Goal: Task Accomplishment & Management: Manage account settings

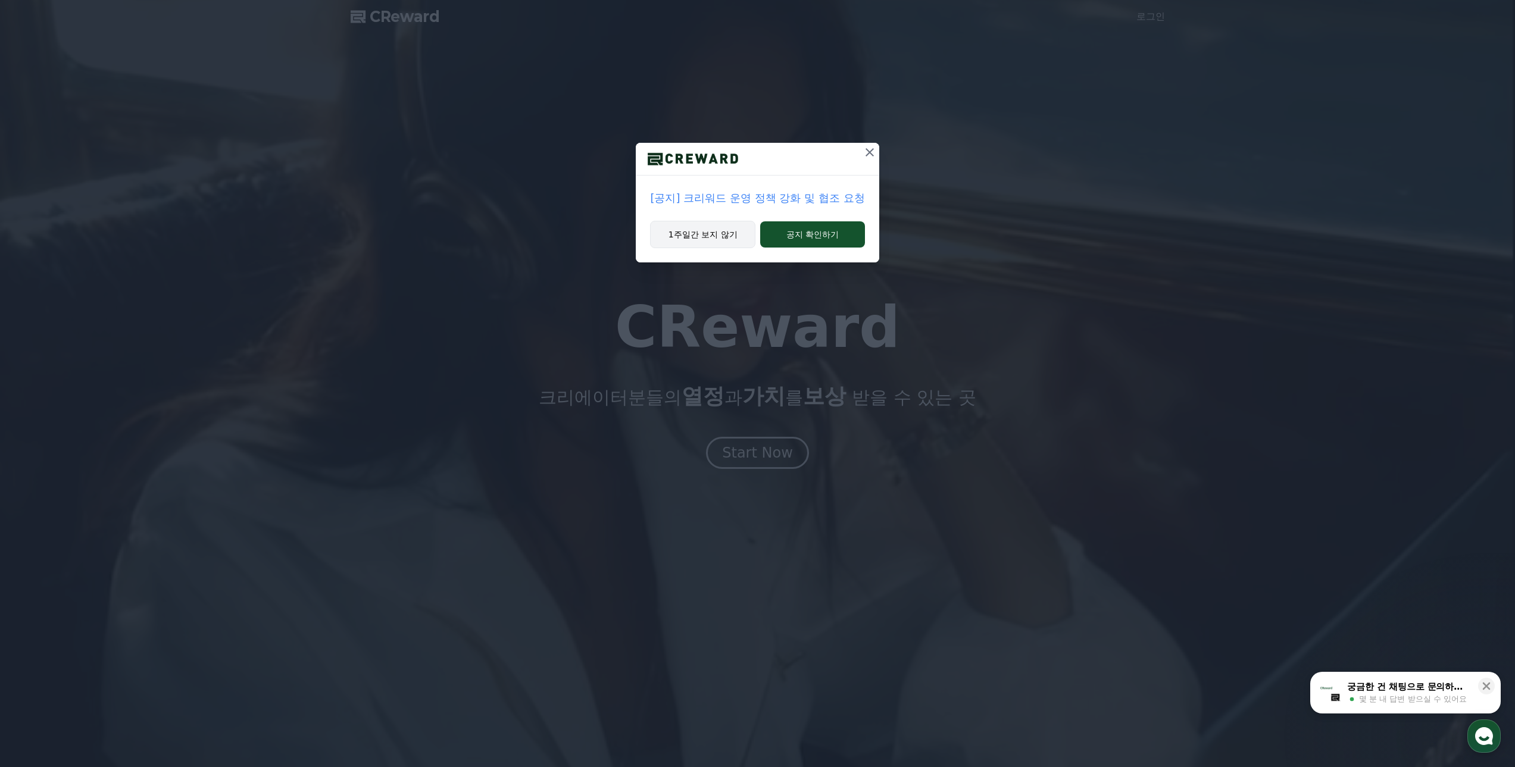
click at [709, 238] on button "1주일간 보지 않기" at bounding box center [702, 234] width 105 height 27
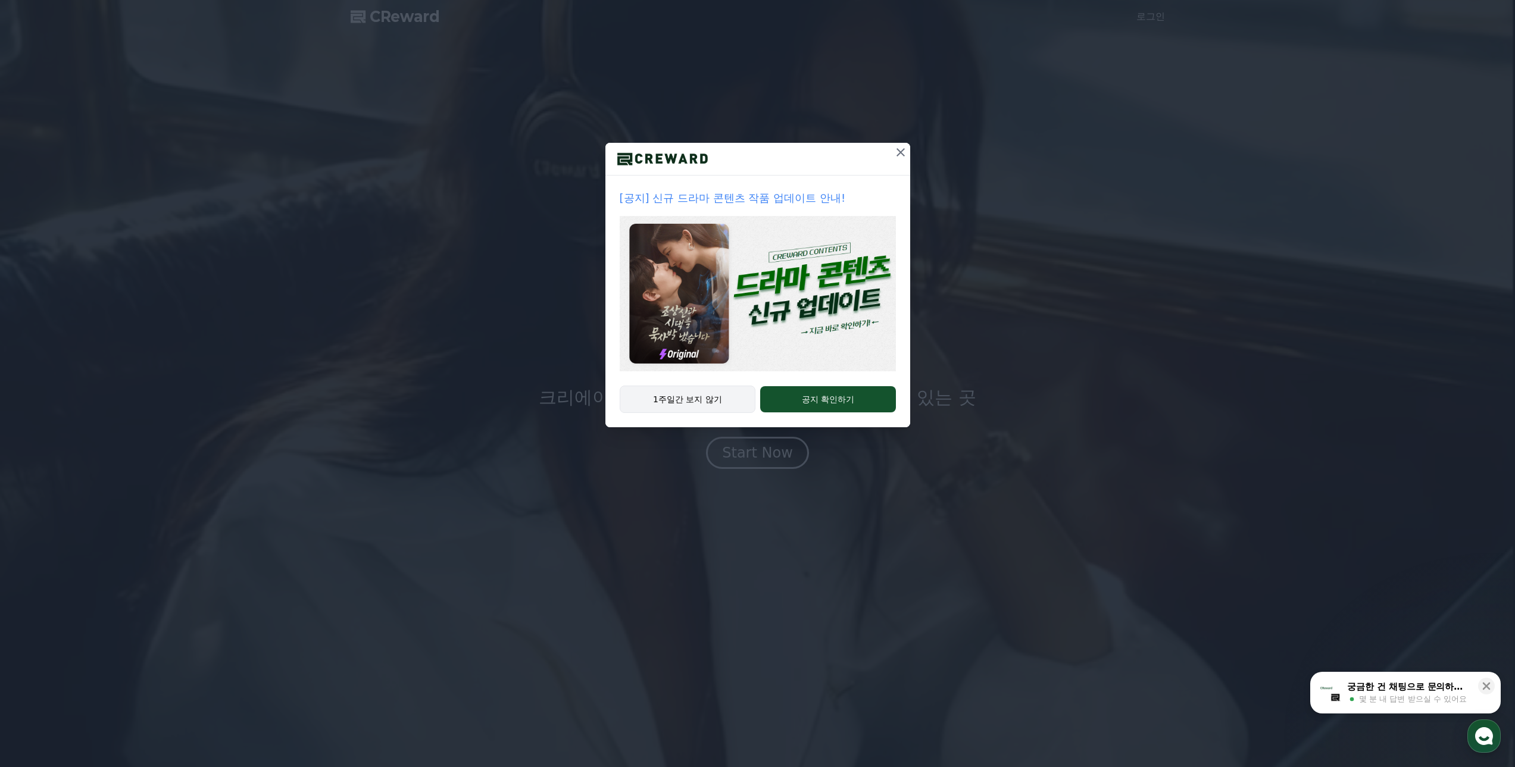
click at [706, 400] on button "1주일간 보지 않기" at bounding box center [688, 399] width 136 height 27
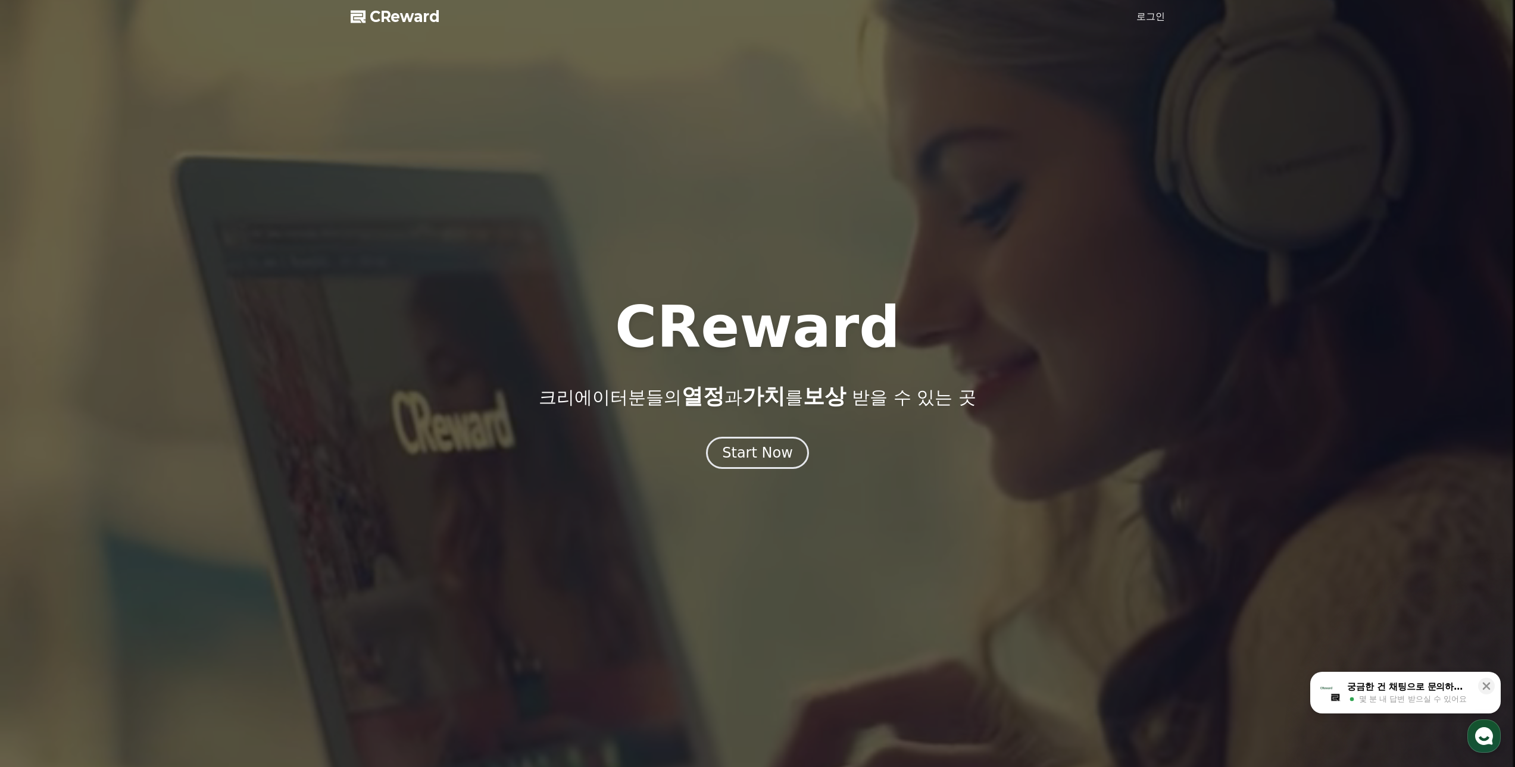
click at [1146, 17] on link "로그인" at bounding box center [1151, 17] width 29 height 14
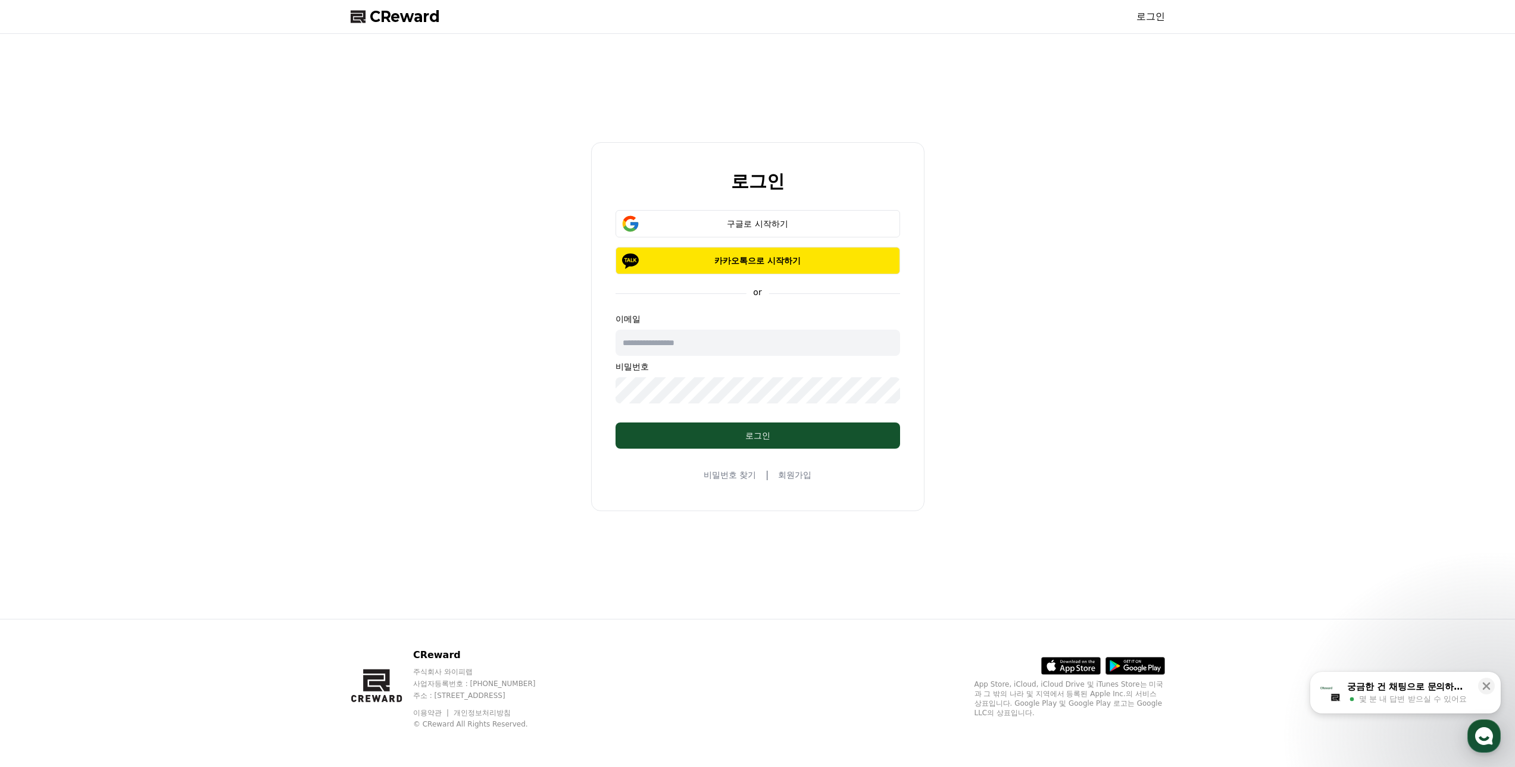
click at [692, 343] on input "text" at bounding box center [758, 343] width 285 height 26
click at [754, 232] on button "구글로 시작하기" at bounding box center [758, 223] width 285 height 27
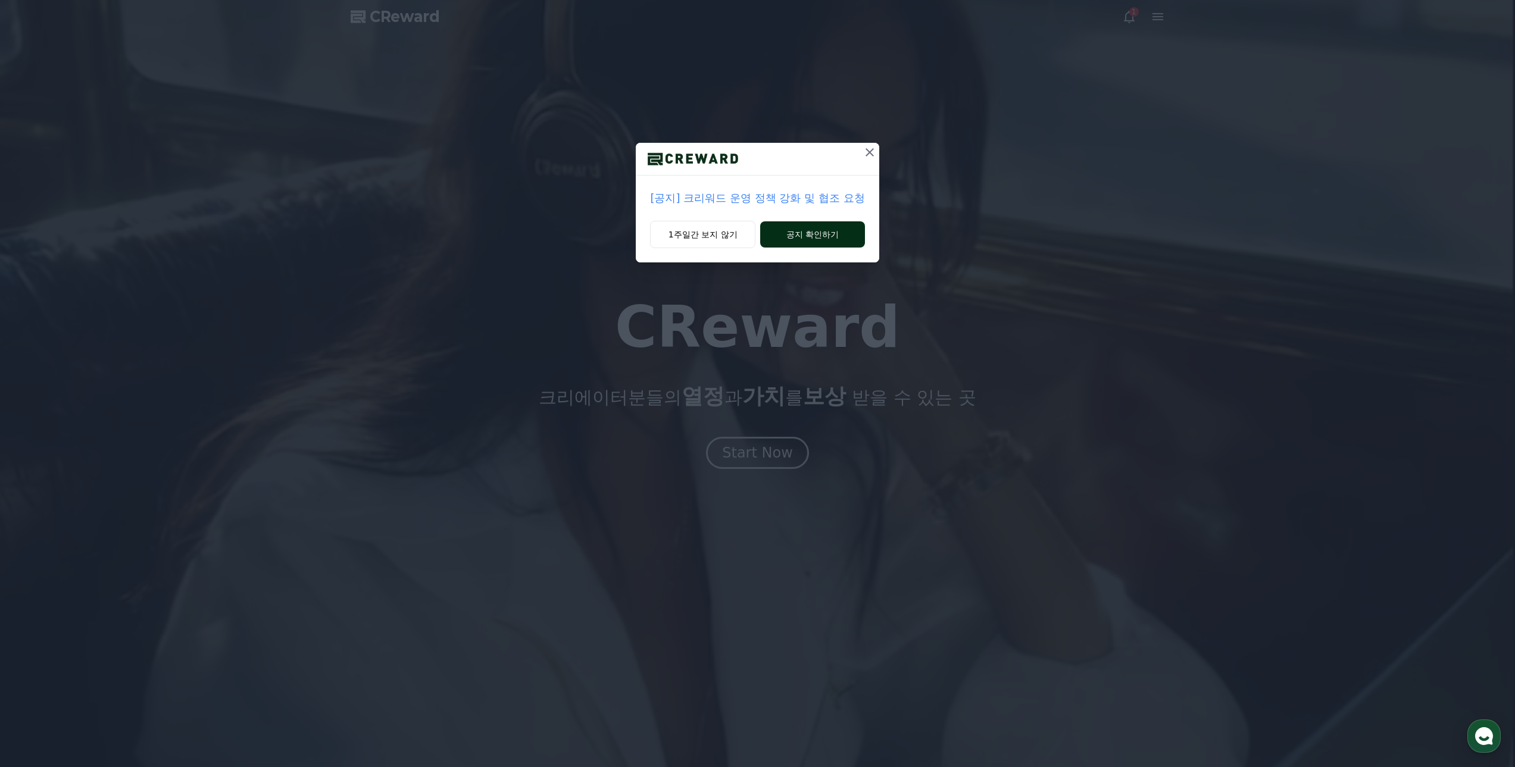
click at [848, 229] on button "공지 확인하기" at bounding box center [812, 234] width 104 height 26
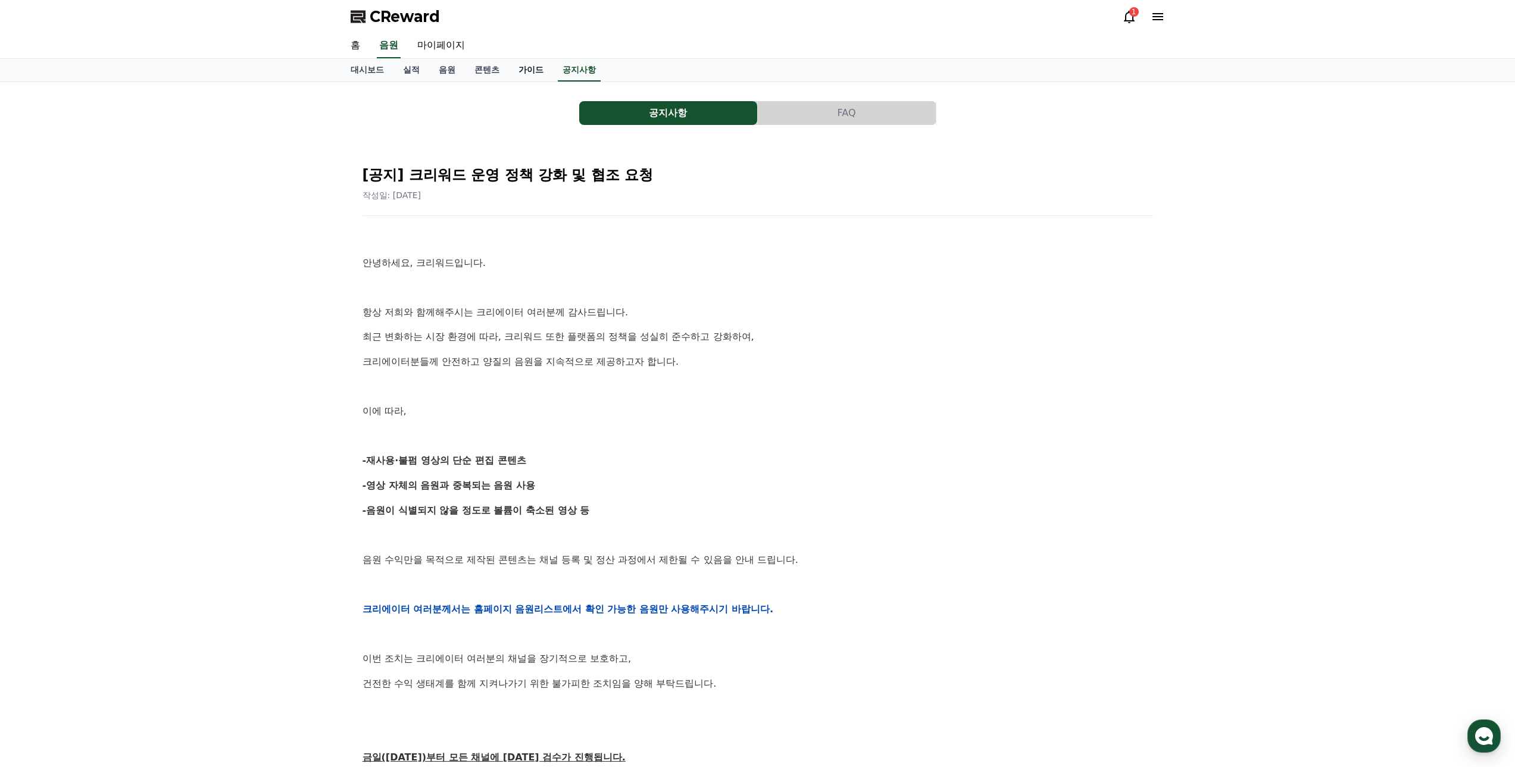
click at [529, 76] on link "가이드" at bounding box center [531, 70] width 44 height 23
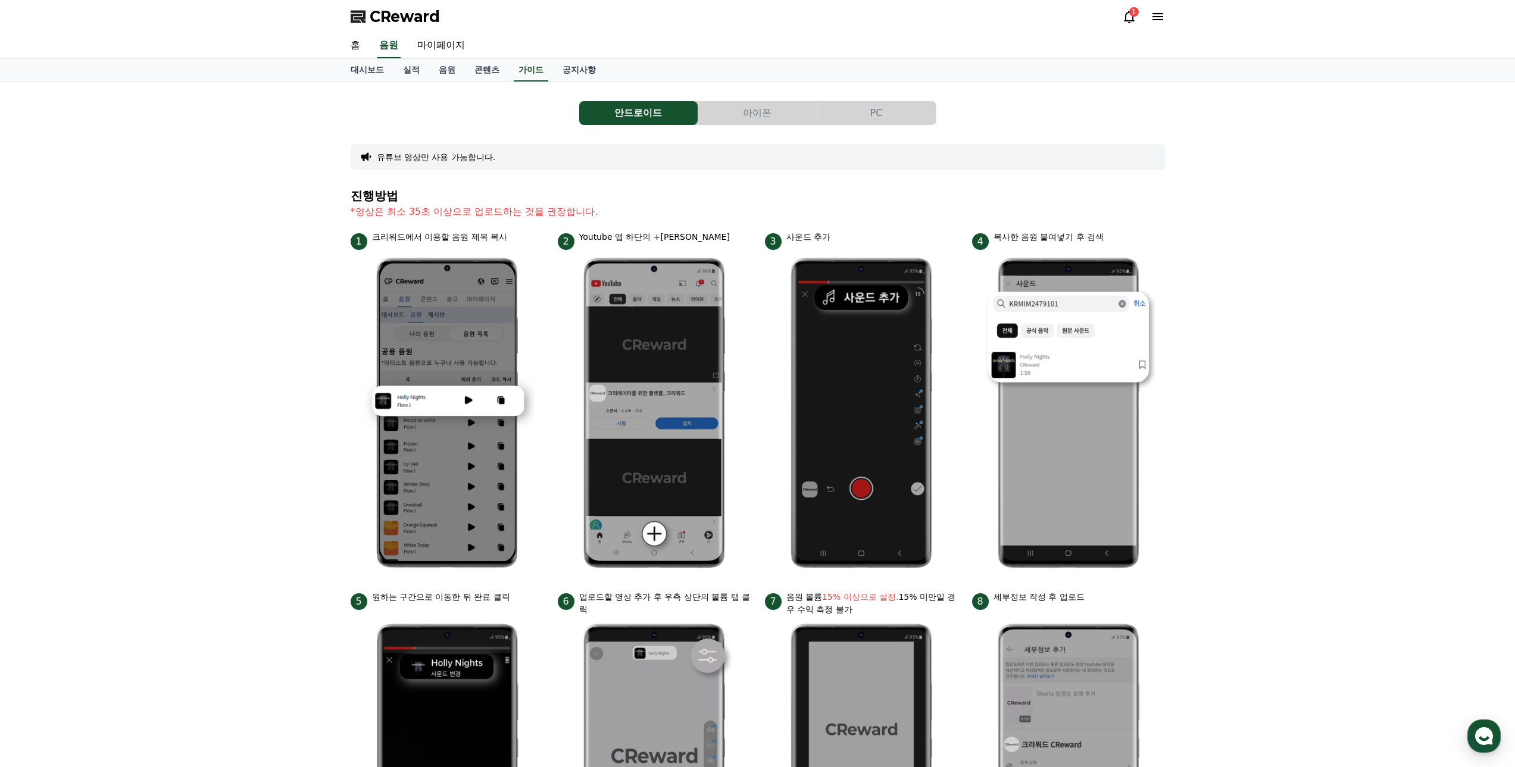
click at [1127, 12] on icon at bounding box center [1129, 17] width 14 height 14
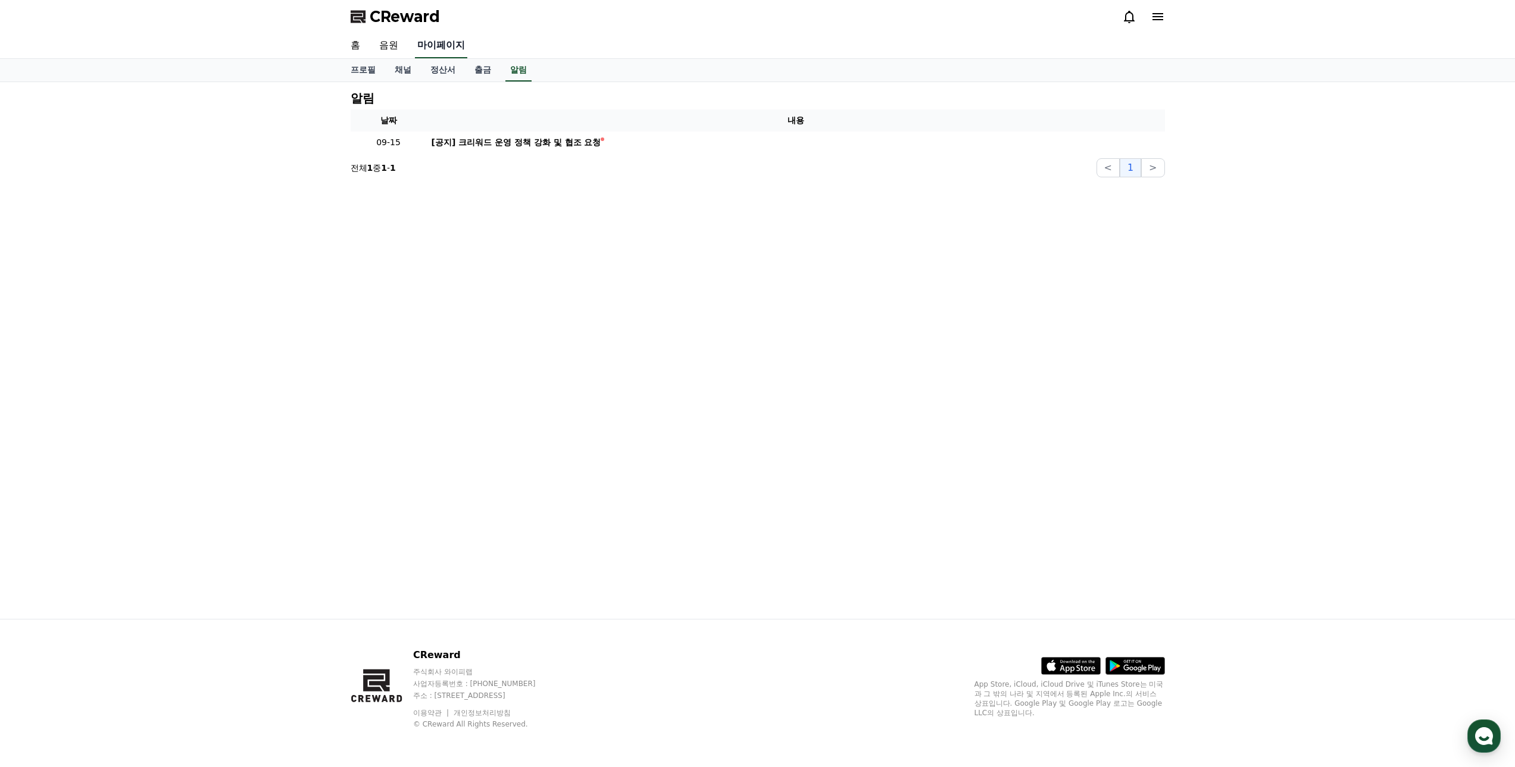
click at [430, 43] on link "마이페이지" at bounding box center [441, 45] width 52 height 25
select select "**********"
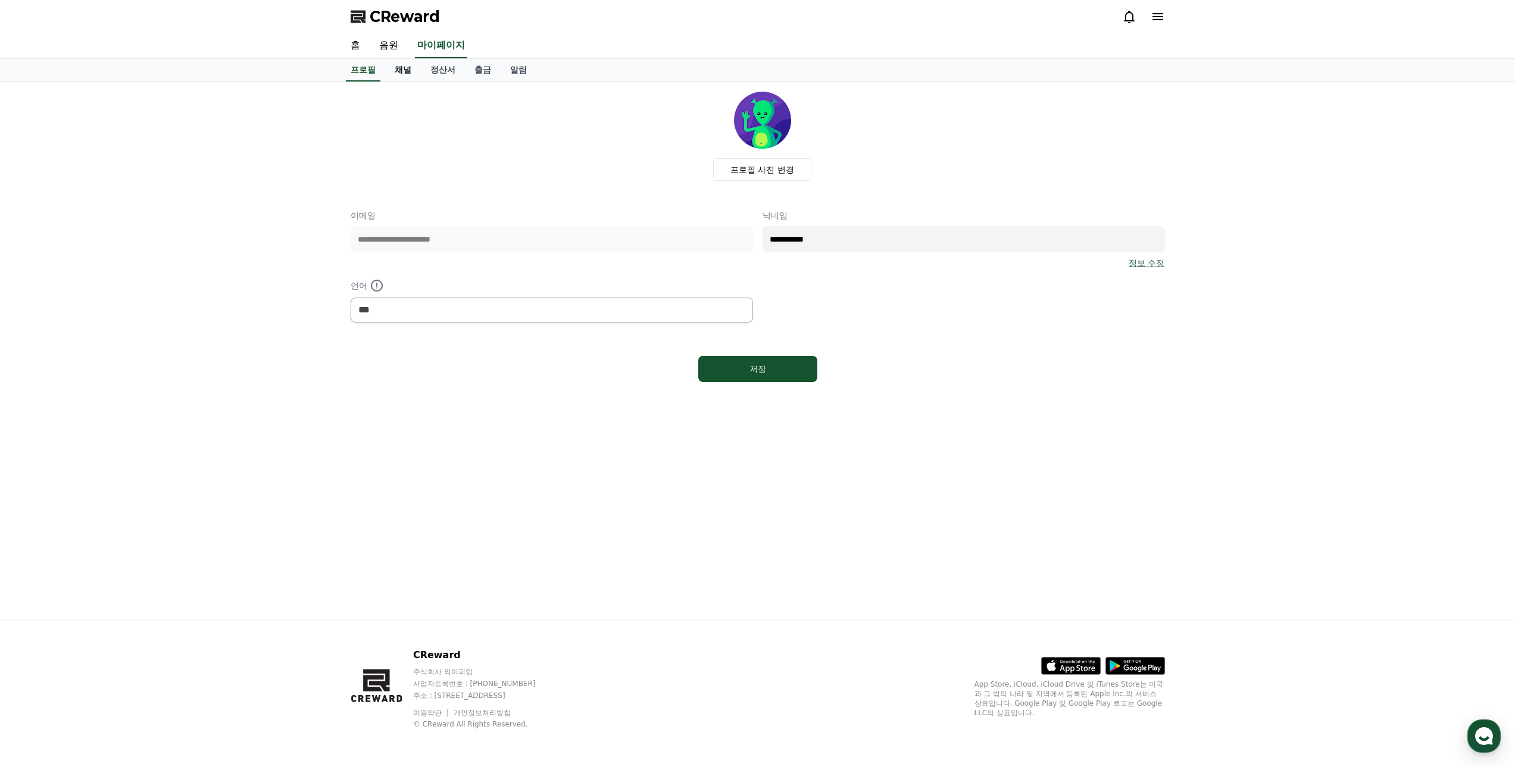
click at [410, 73] on link "채널" at bounding box center [403, 70] width 36 height 23
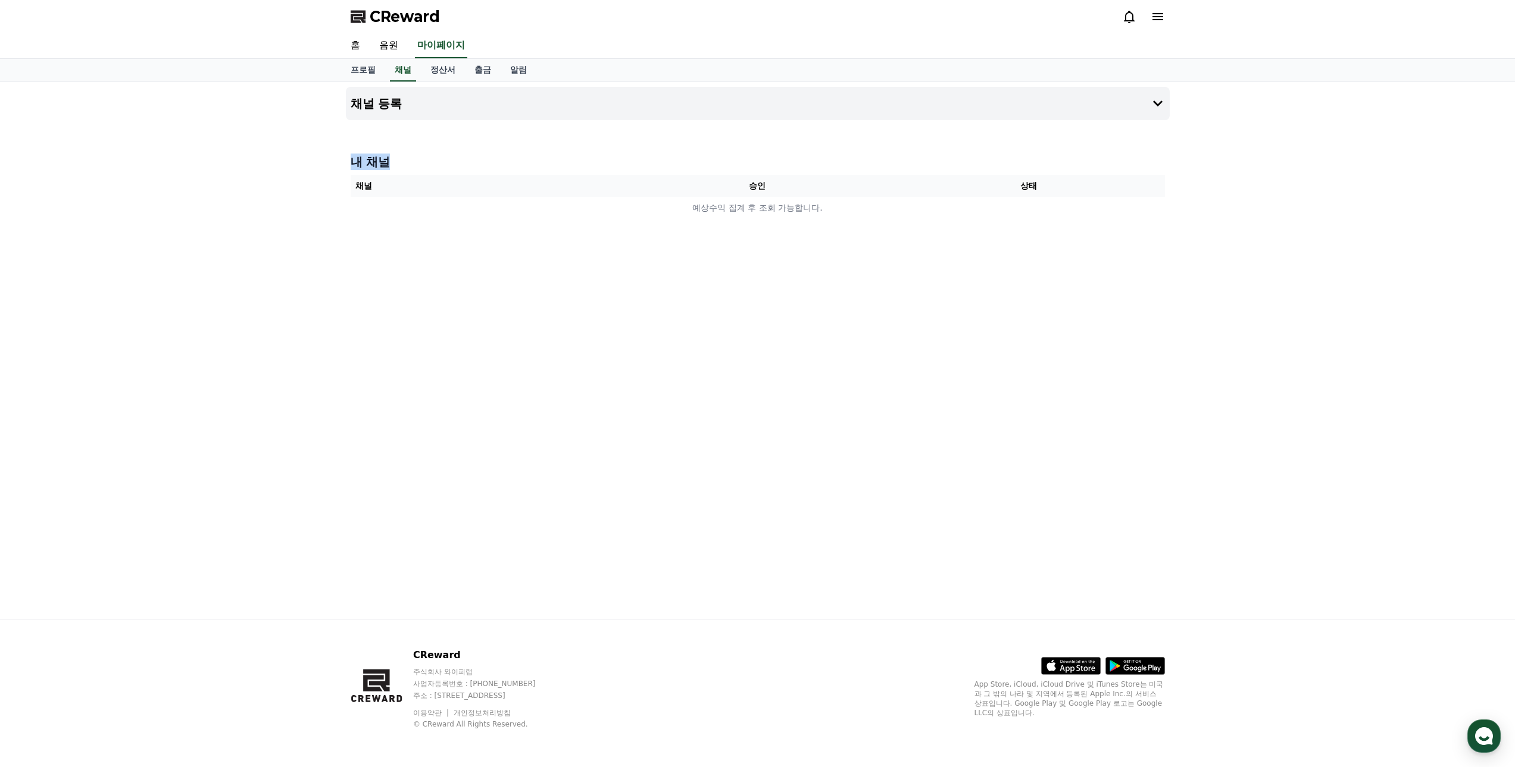
drag, startPoint x: 461, startPoint y: 124, endPoint x: 821, endPoint y: 285, distance: 394.5
click at [821, 285] on div "채널 등록 내 채널 채널 승인 상태 예상수익 집계 후 조회 가능합니다." at bounding box center [758, 350] width 834 height 537
click at [1040, 109] on button "채널 등록" at bounding box center [758, 103] width 824 height 33
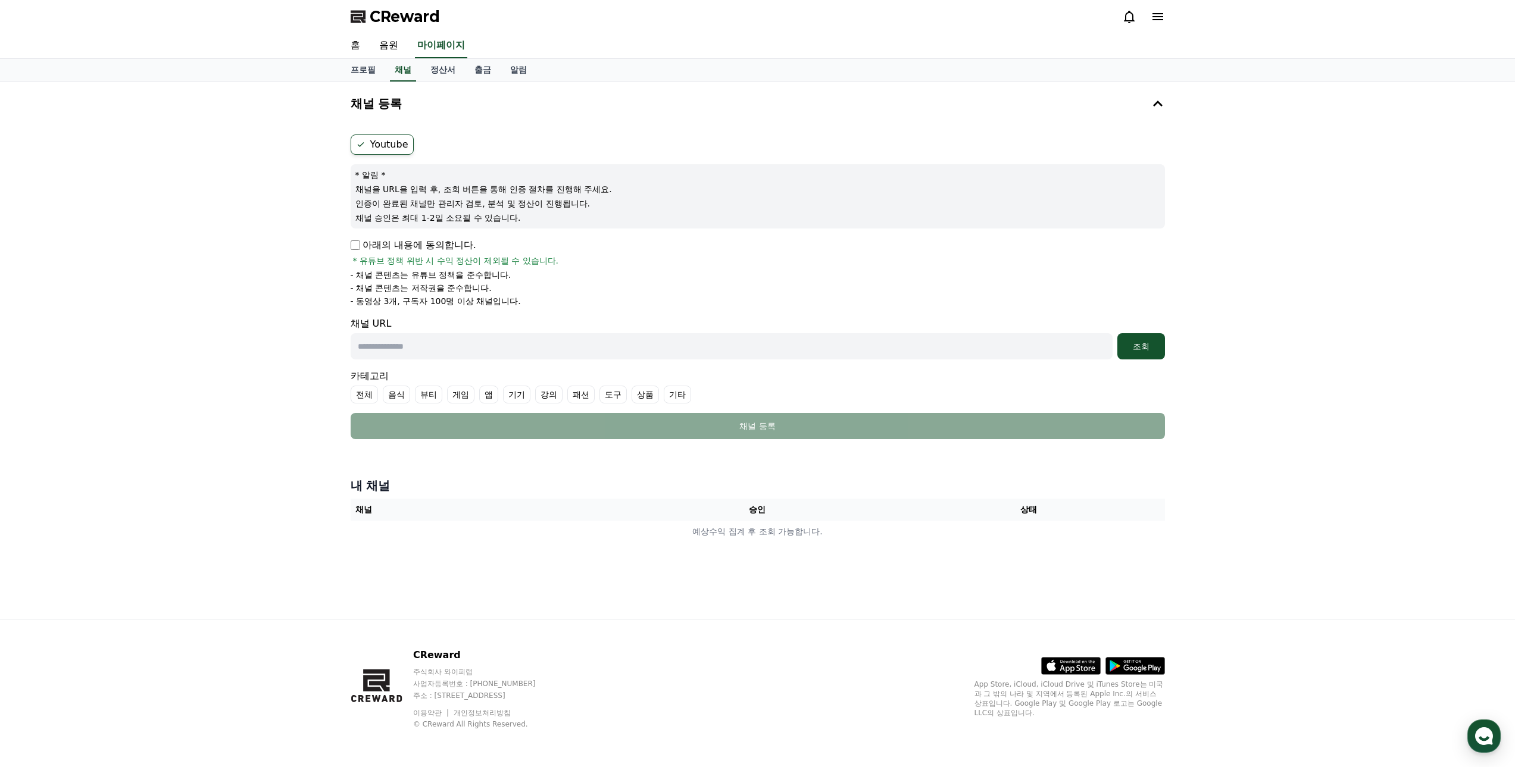
click at [733, 251] on div "아래의 내용에 동의합니다. * 유튜브 정책 위반 시 수익 정산이 제외될 수 있습니다." at bounding box center [758, 252] width 815 height 29
click at [483, 345] on input "text" at bounding box center [732, 346] width 762 height 26
click at [357, 69] on link "프로필" at bounding box center [363, 70] width 44 height 23
select select "**********"
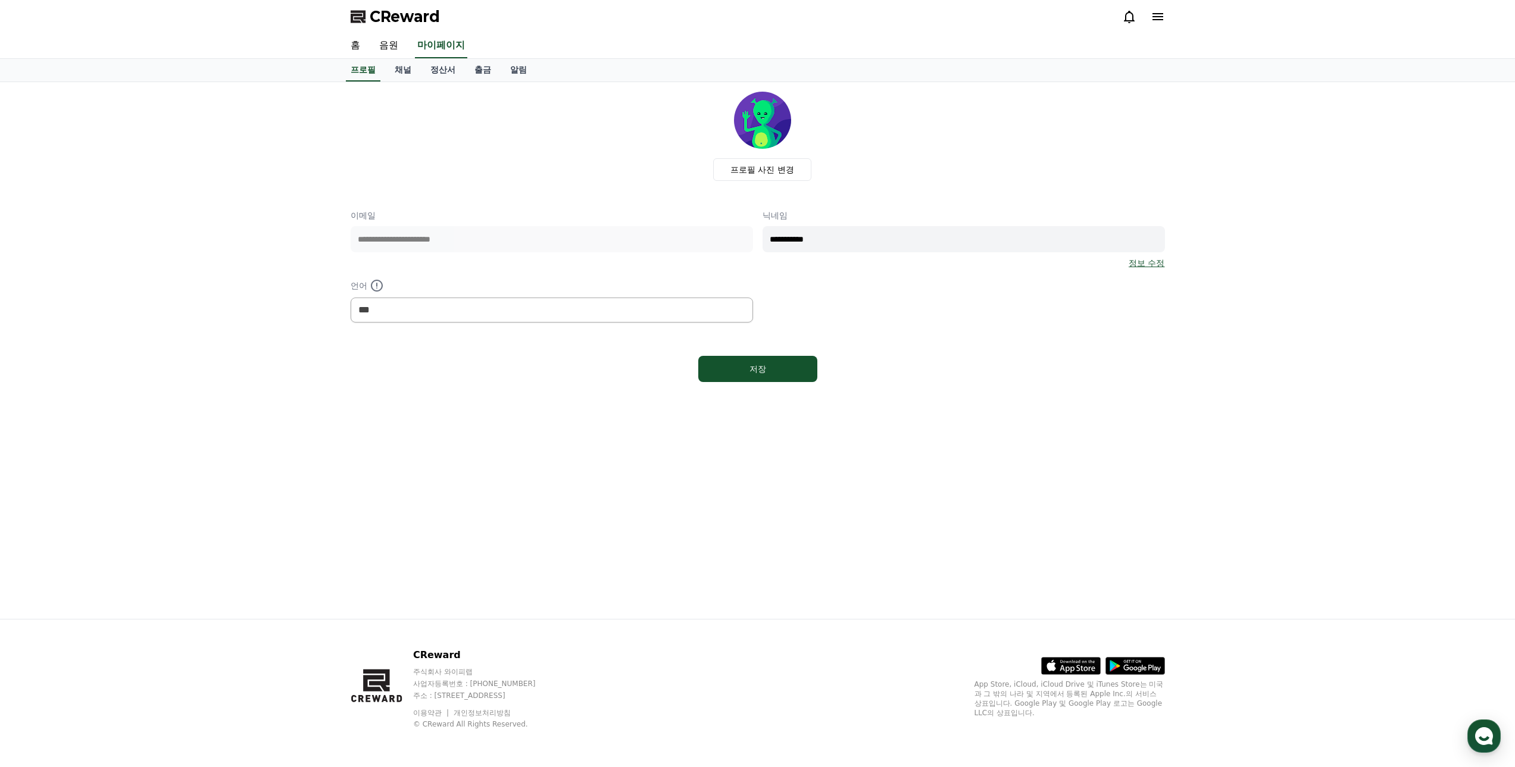
click at [1157, 14] on icon at bounding box center [1158, 16] width 11 height 7
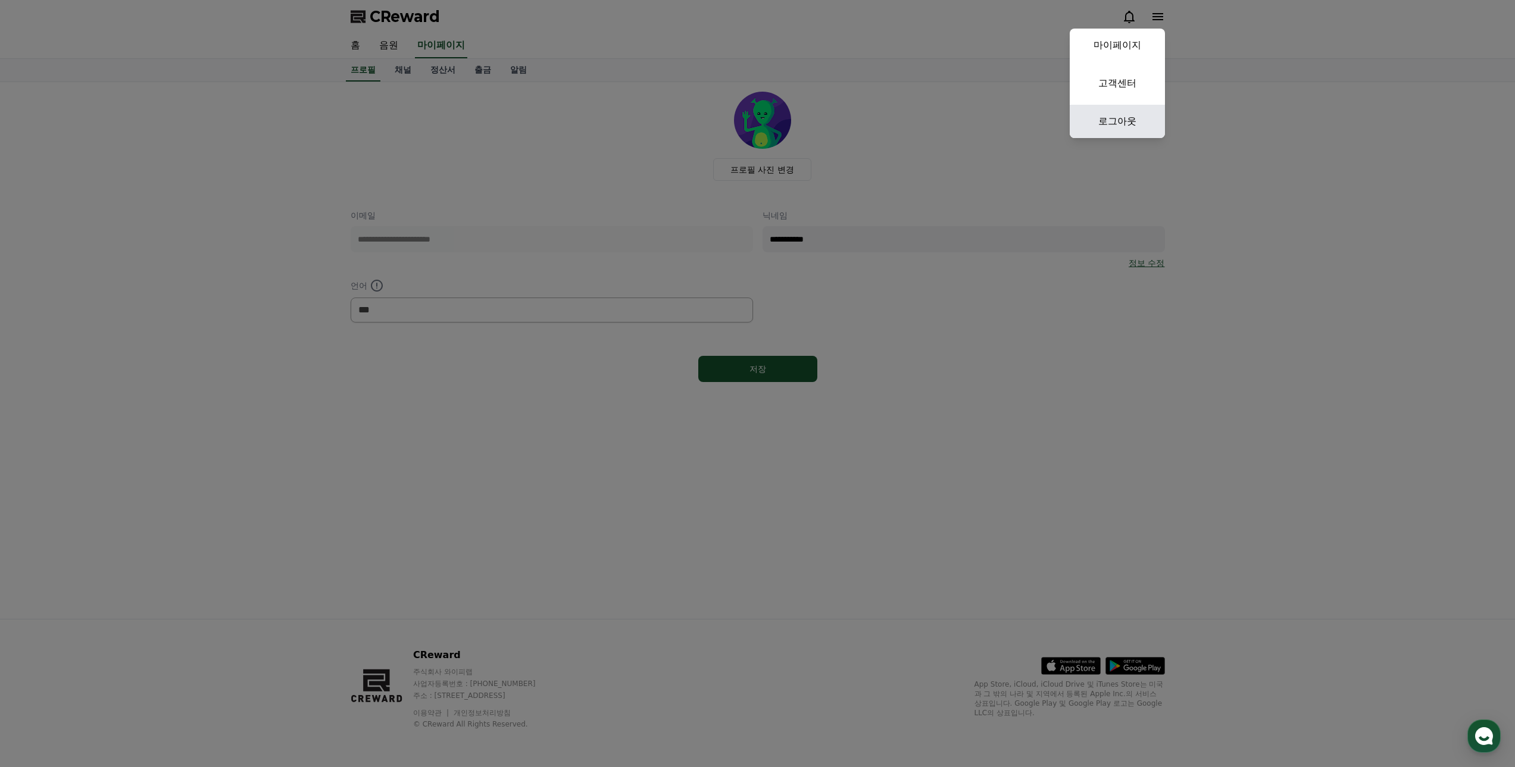
click at [1116, 123] on link "로그아웃" at bounding box center [1117, 121] width 95 height 33
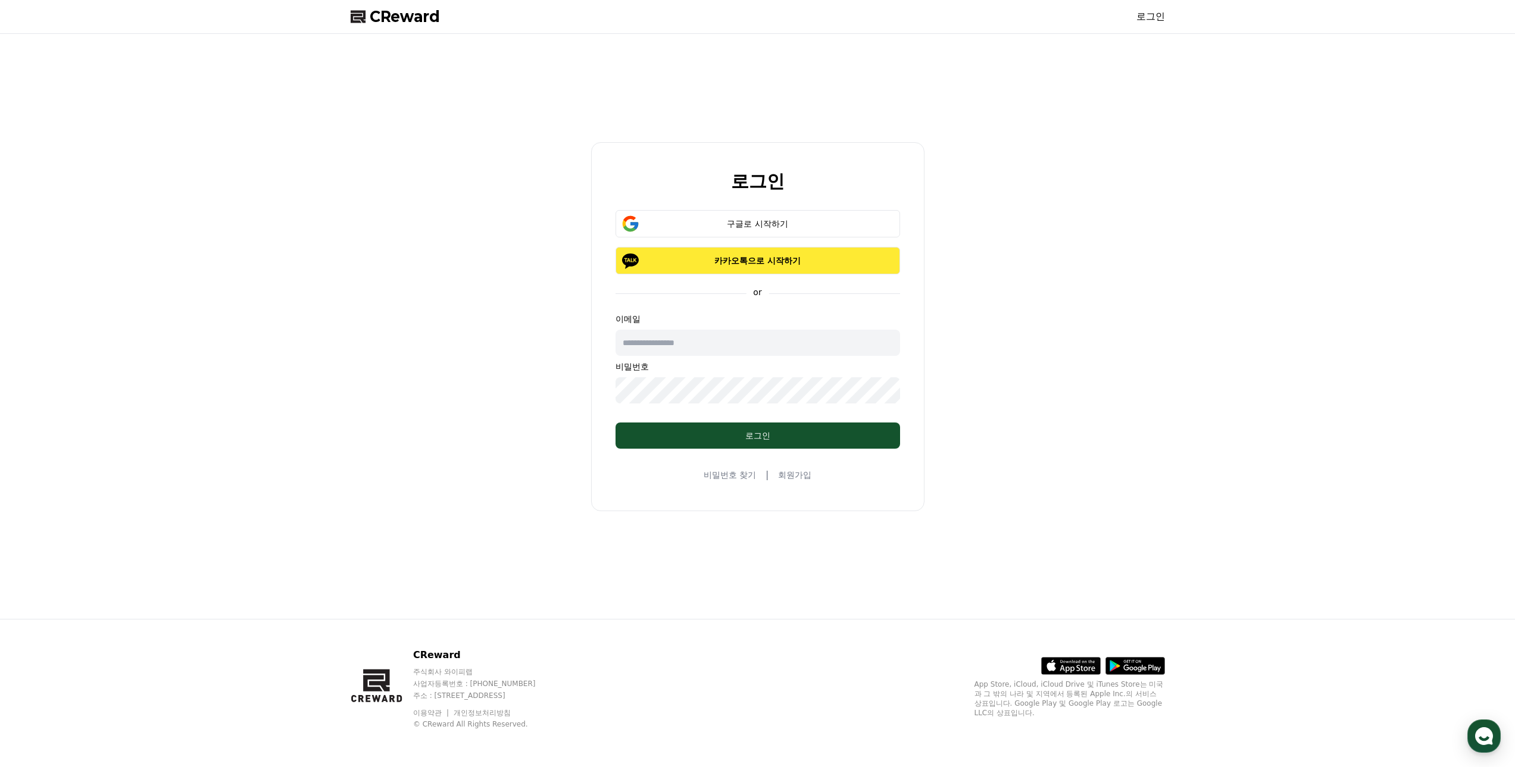
click at [780, 253] on button "카카오톡으로 시작하기" at bounding box center [758, 260] width 285 height 27
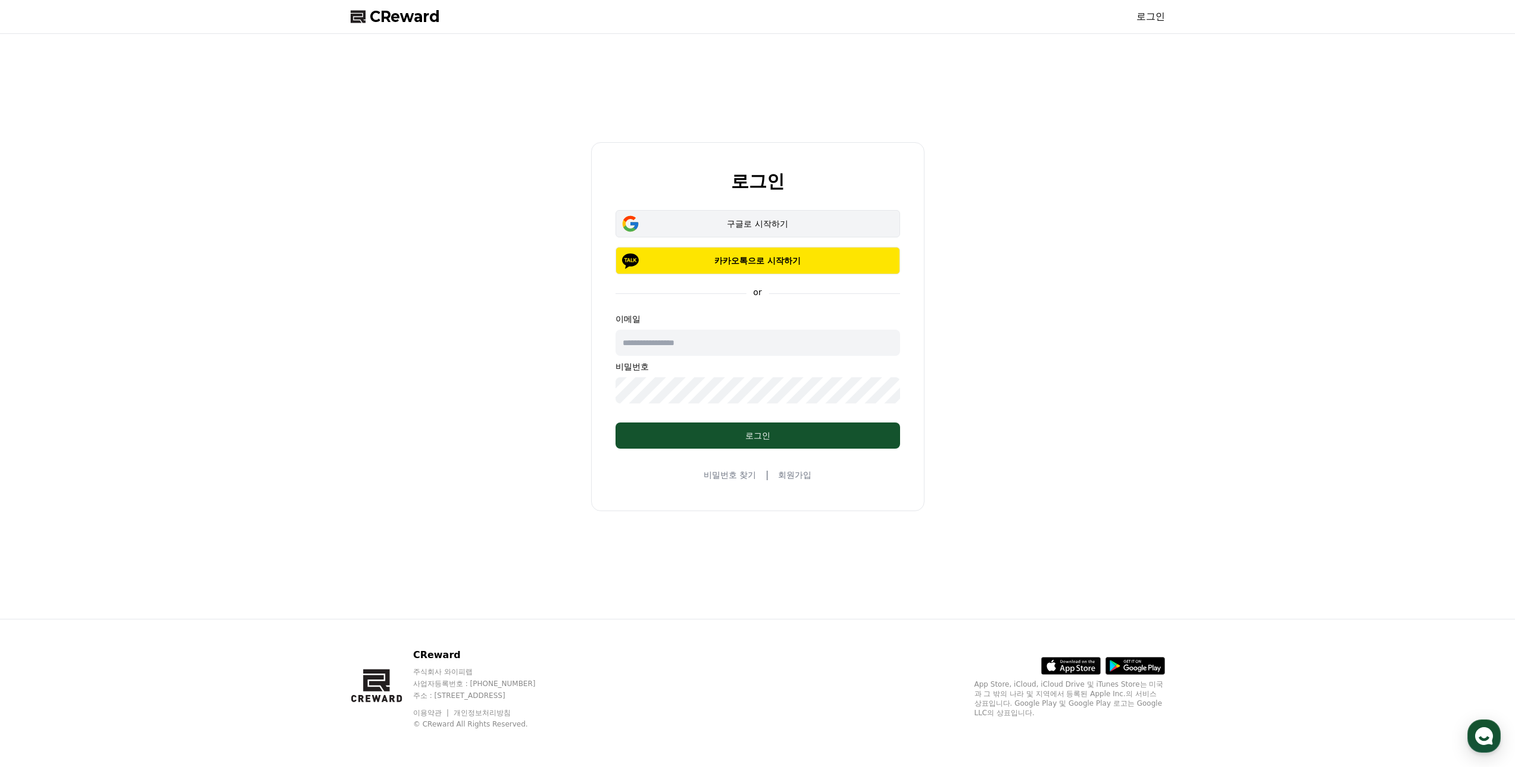
click at [709, 227] on div "구글로 시작하기" at bounding box center [758, 224] width 250 height 12
